Goal: Complete application form

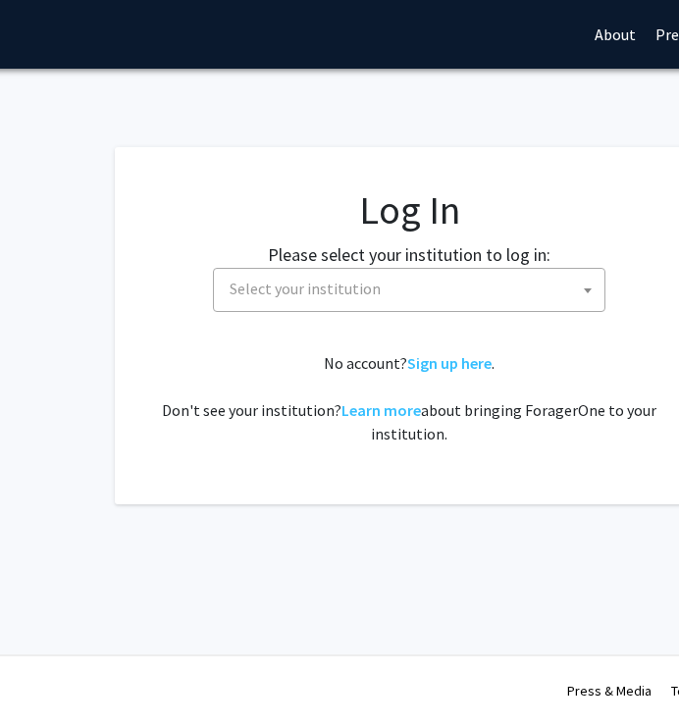
scroll to position [0, 181]
click at [332, 279] on span "Select your institution" at bounding box center [304, 289] width 151 height 20
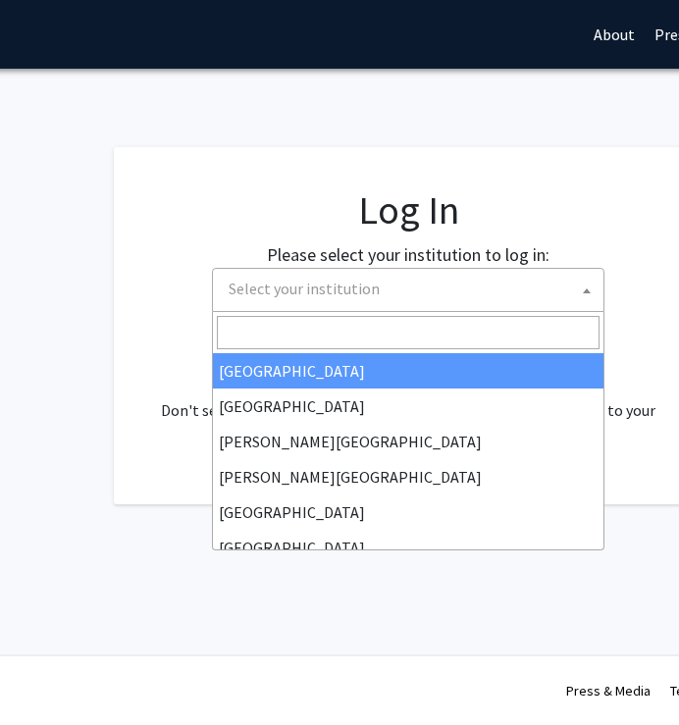
select select "34"
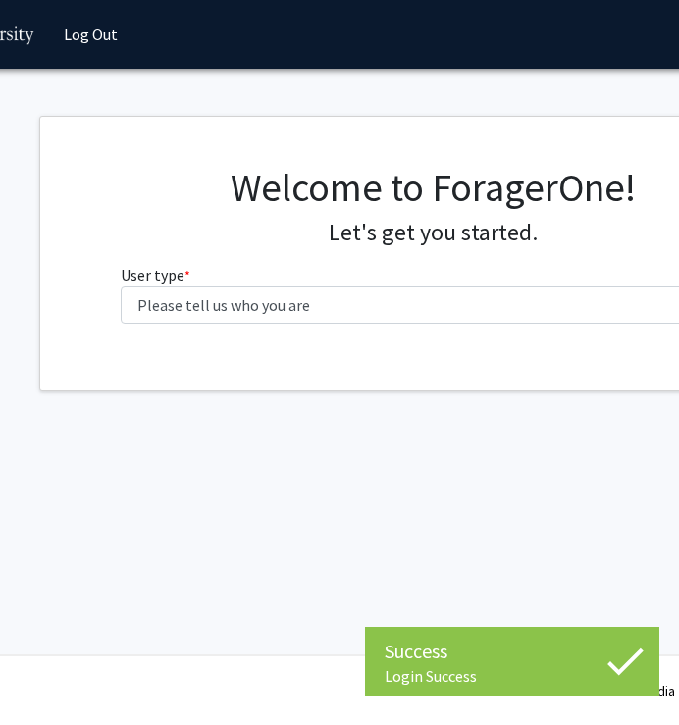
scroll to position [0, 157]
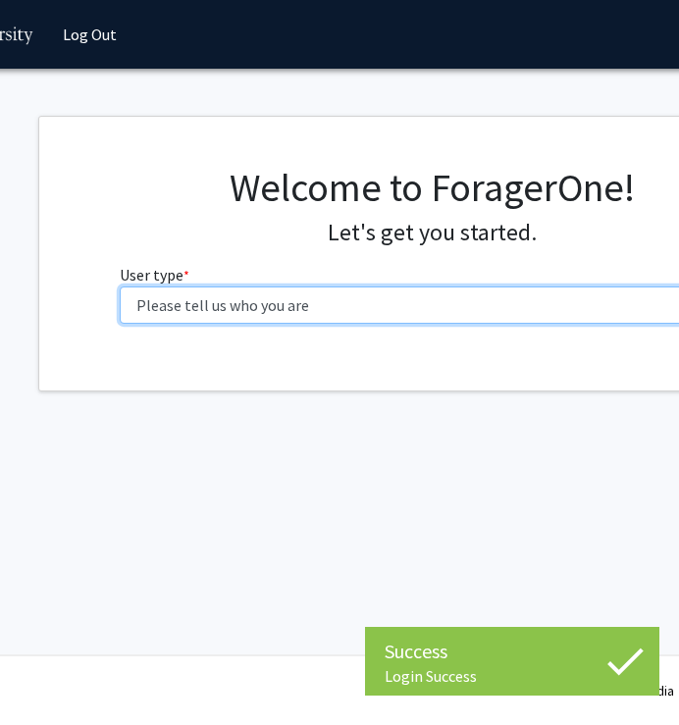
click at [521, 302] on select "Please tell us who you are Undergraduate Student Master's Student Doctoral Cand…" at bounding box center [432, 305] width 625 height 37
select select "1: undergrad"
click at [120, 287] on select "Please tell us who you are Undergraduate Student Master's Student Doctoral Cand…" at bounding box center [432, 305] width 625 height 37
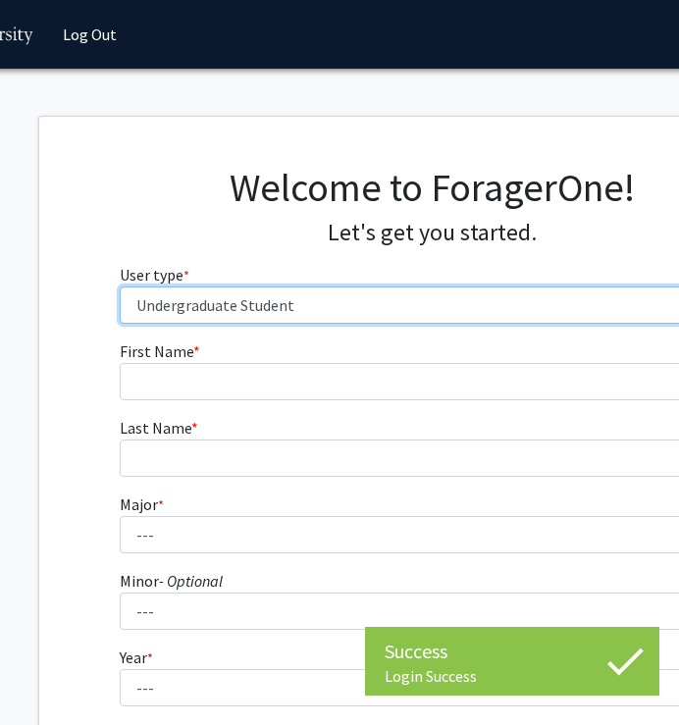
scroll to position [50, 157]
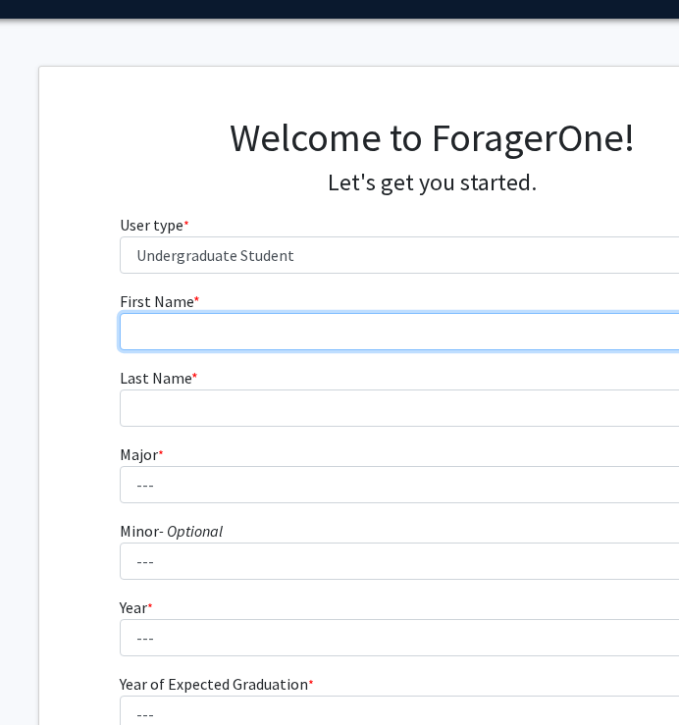
click at [561, 337] on input "First Name * required" at bounding box center [432, 331] width 625 height 37
type input "[PERSON_NAME]"
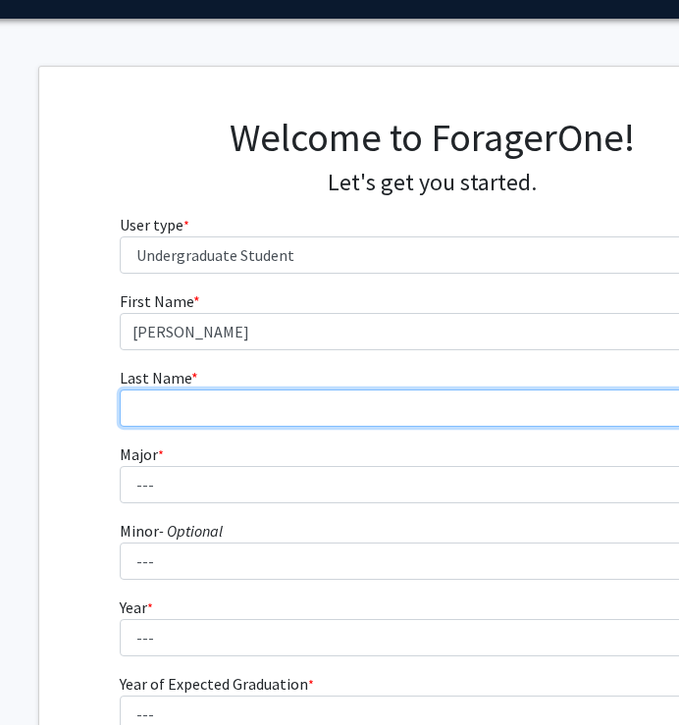
click at [179, 424] on input "Last Name * required" at bounding box center [432, 408] width 625 height 37
type input "Jung"
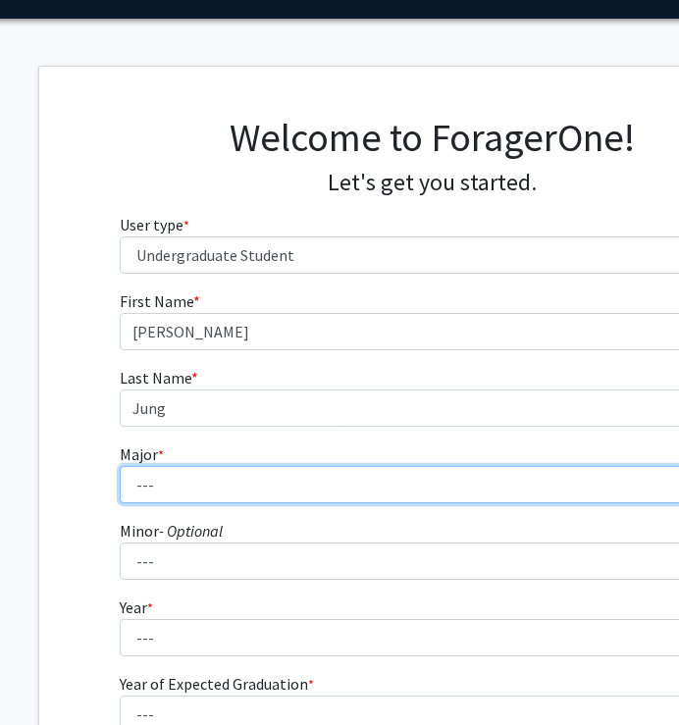
click at [168, 473] on select "--- Accounting American Studies Anthropology Apparel Design & Product Developme…" at bounding box center [432, 484] width 625 height 37
select select "96: 2761"
click at [120, 466] on select "--- Accounting American Studies Anthropology Apparel Design & Product Developme…" at bounding box center [432, 484] width 625 height 37
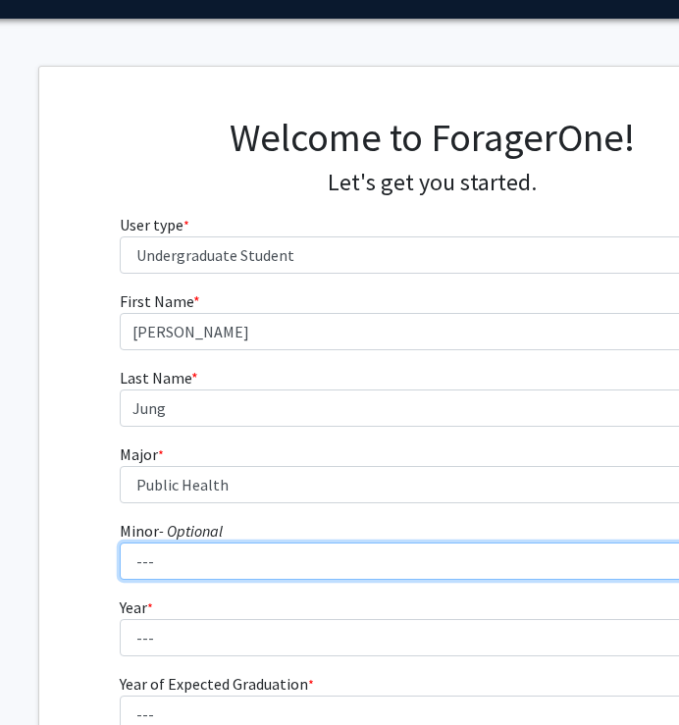
click at [218, 562] on select "--- Advertising American Sign Language American Studies Anthropology Apparel Me…" at bounding box center [432, 561] width 625 height 37
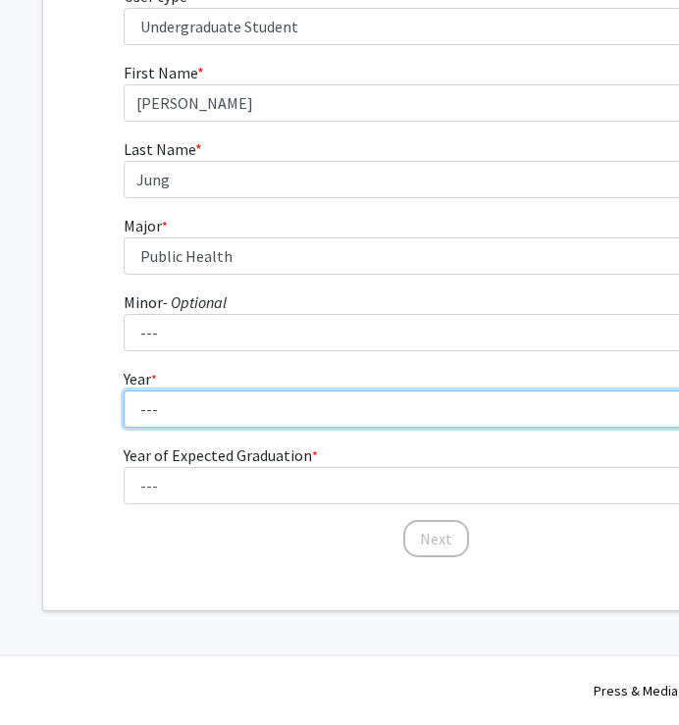
click at [179, 406] on select "--- First-year Sophomore Junior Senior Postbaccalaureate Certificate" at bounding box center [436, 409] width 625 height 37
select select "2: sophomore"
click at [124, 391] on select "--- First-year Sophomore Junior Senior Postbaccalaureate Certificate" at bounding box center [436, 409] width 625 height 37
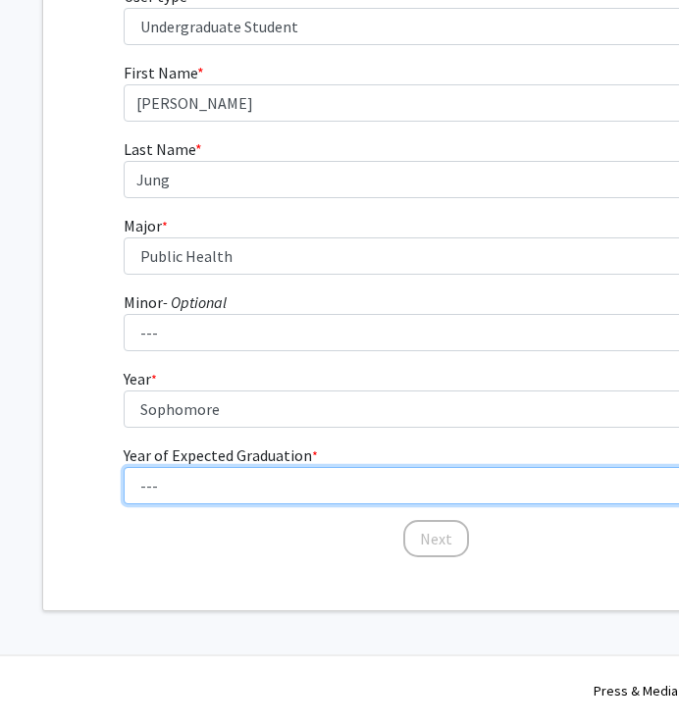
click at [226, 474] on select "--- 2025 2026 2027 2028 2029 2030 2031 2032 2033 2034" at bounding box center [436, 485] width 625 height 37
select select "4: 2028"
click at [124, 467] on select "--- 2025 2026 2027 2028 2029 2030 2031 2032 2033 2034" at bounding box center [436, 485] width 625 height 37
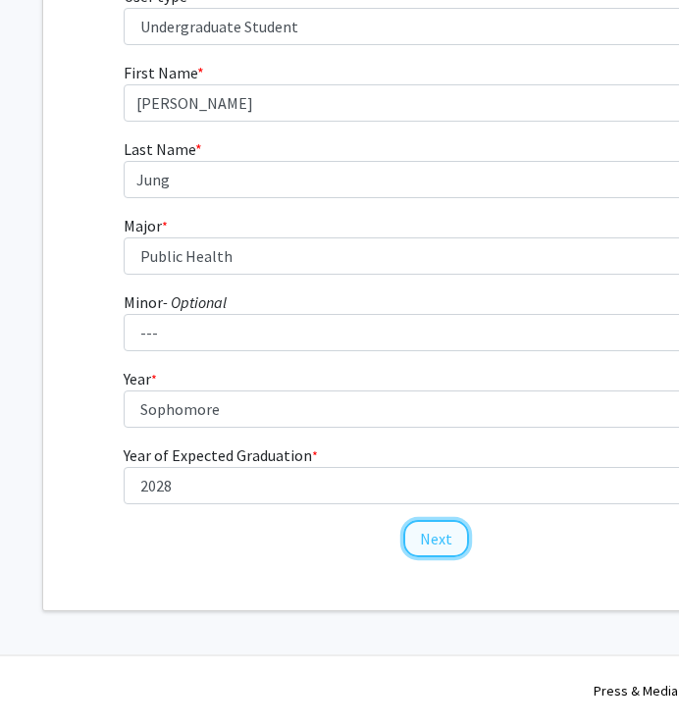
click at [438, 532] on button "Next" at bounding box center [436, 538] width 66 height 37
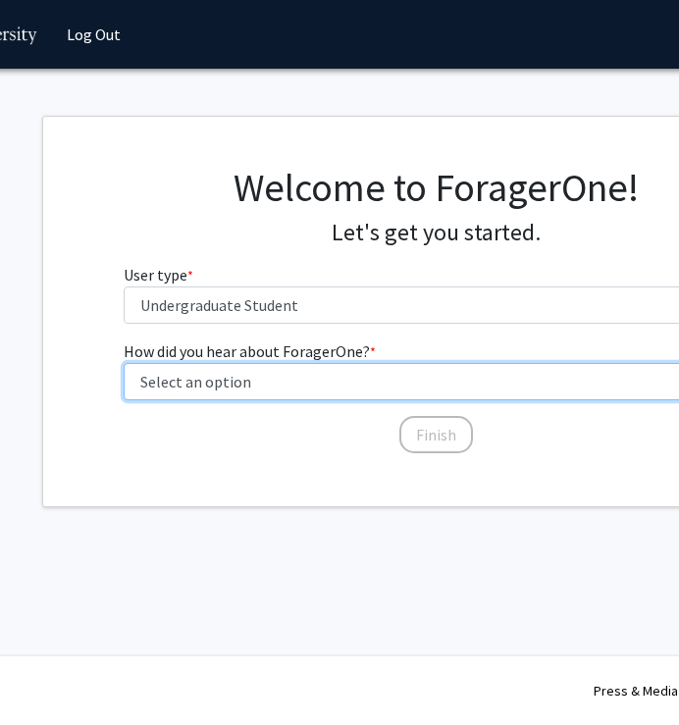
click at [387, 386] on select "Select an option Peer/student recommendation Faculty/staff recommendation Unive…" at bounding box center [436, 381] width 625 height 37
select select "5: other"
click at [124, 363] on select "Select an option Peer/student recommendation Faculty/staff recommendation Unive…" at bounding box center [436, 381] width 625 height 37
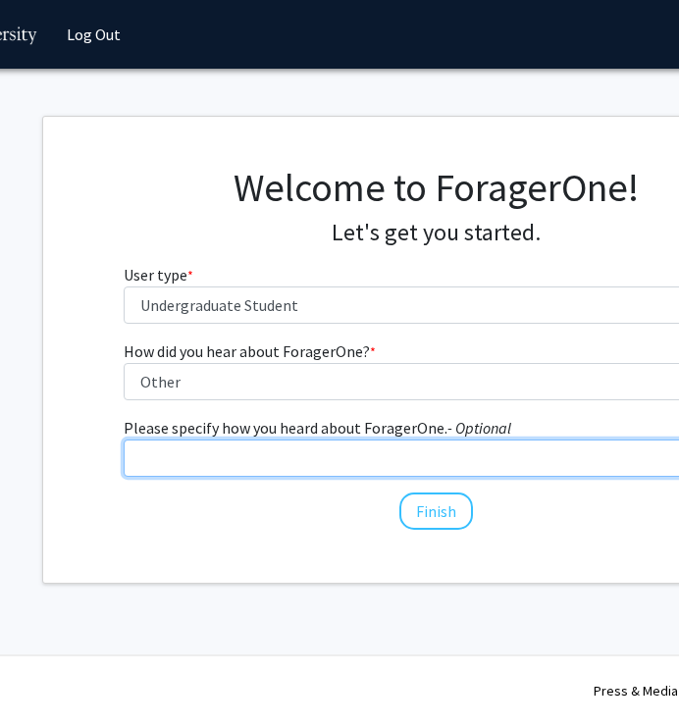
click at [430, 461] on input "Please specify how you heard about ForagerOne. - Optional" at bounding box center [436, 458] width 625 height 37
type input "S"
type input "Web Search"
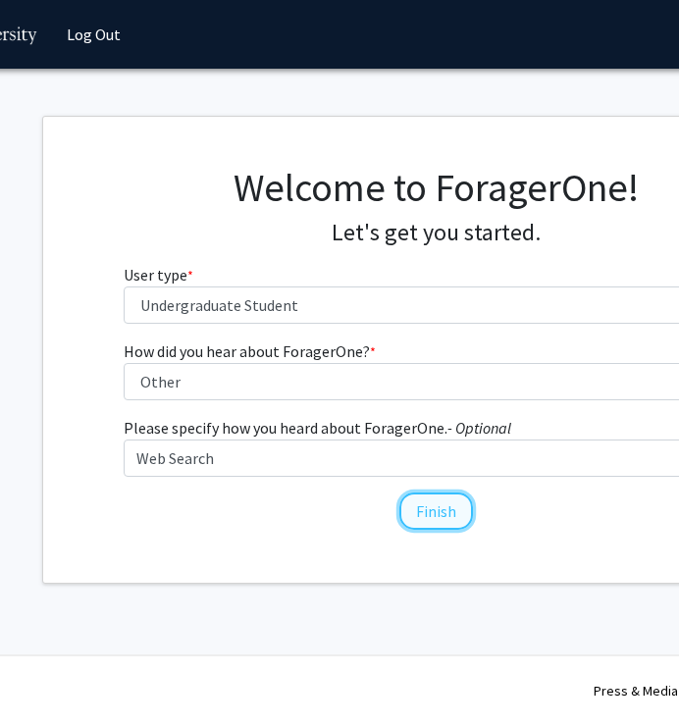
click at [440, 504] on button "Finish" at bounding box center [437, 511] width 74 height 37
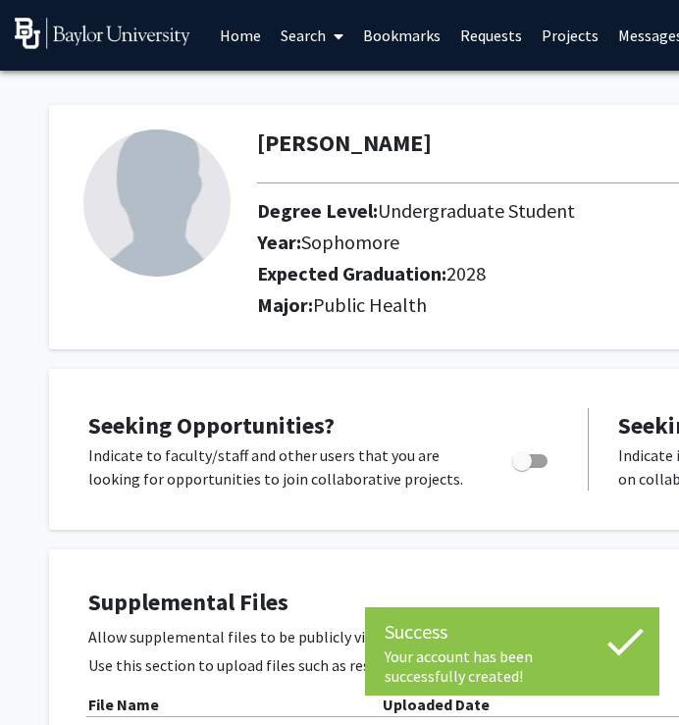
click at [667, 275] on h2 "Expected Graduation: 2028" at bounding box center [631, 274] width 748 height 24
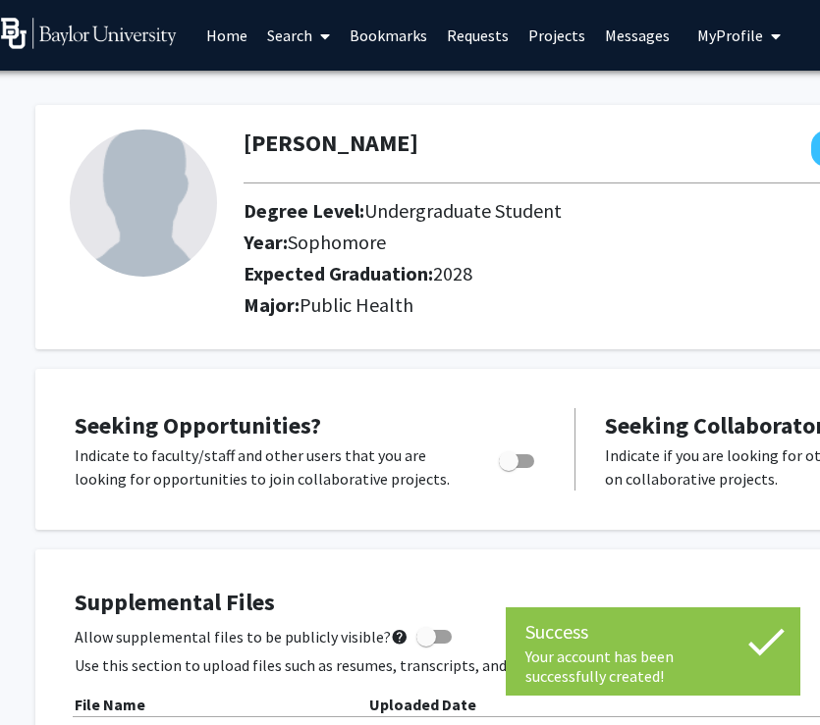
scroll to position [0, 21]
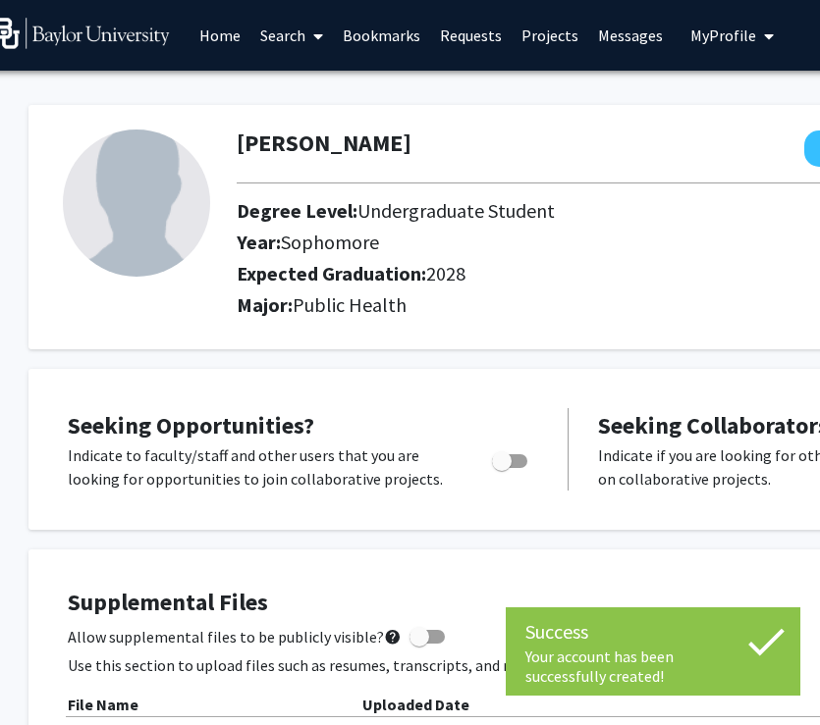
click at [518, 457] on span "Toggle" at bounding box center [509, 462] width 35 height 14
click at [502, 468] on input "Are you actively seeking opportunities?" at bounding box center [501, 468] width 1 height 1
checkbox input "true"
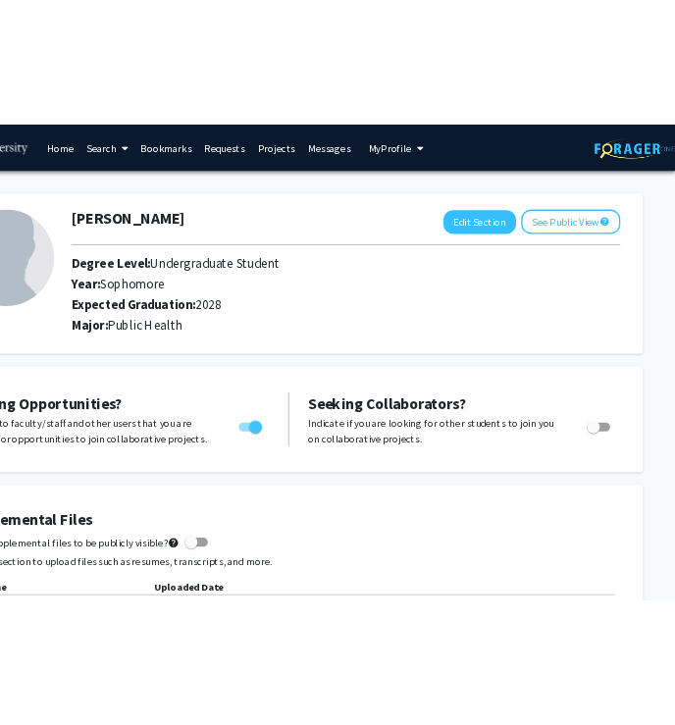
scroll to position [0, 0]
